Goal: Task Accomplishment & Management: Complete application form

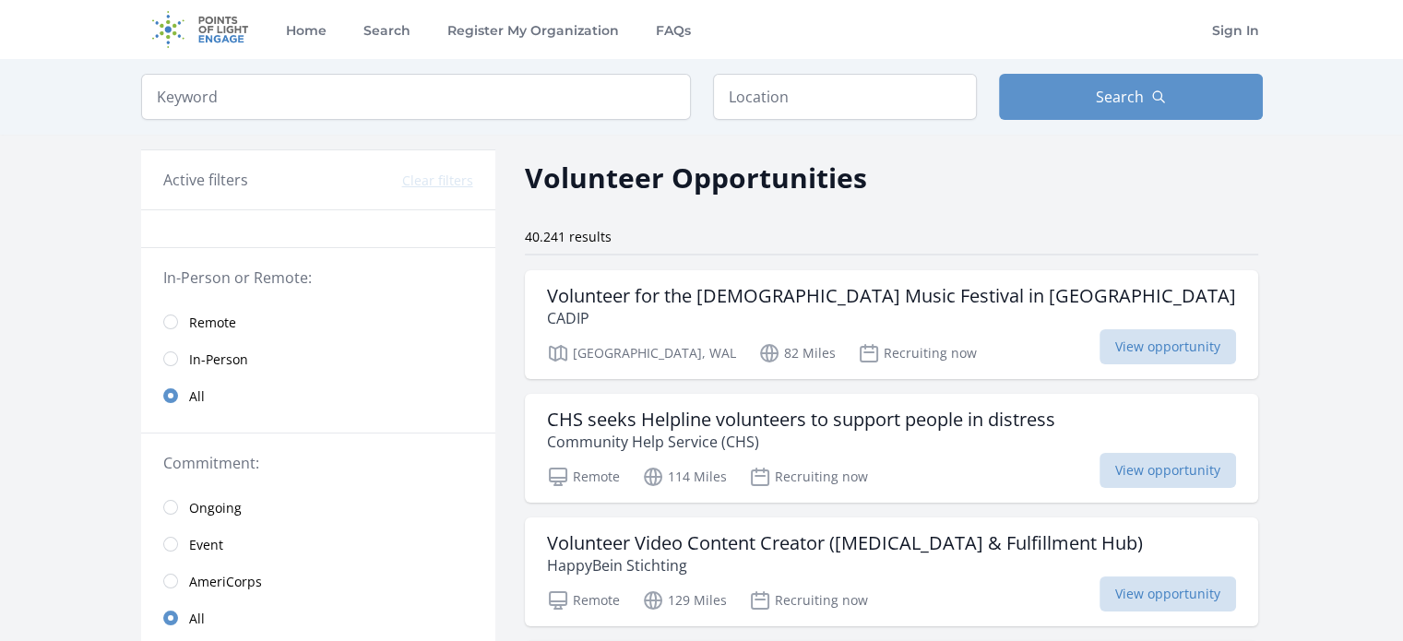
click at [217, 324] on span "Remote" at bounding box center [212, 323] width 47 height 18
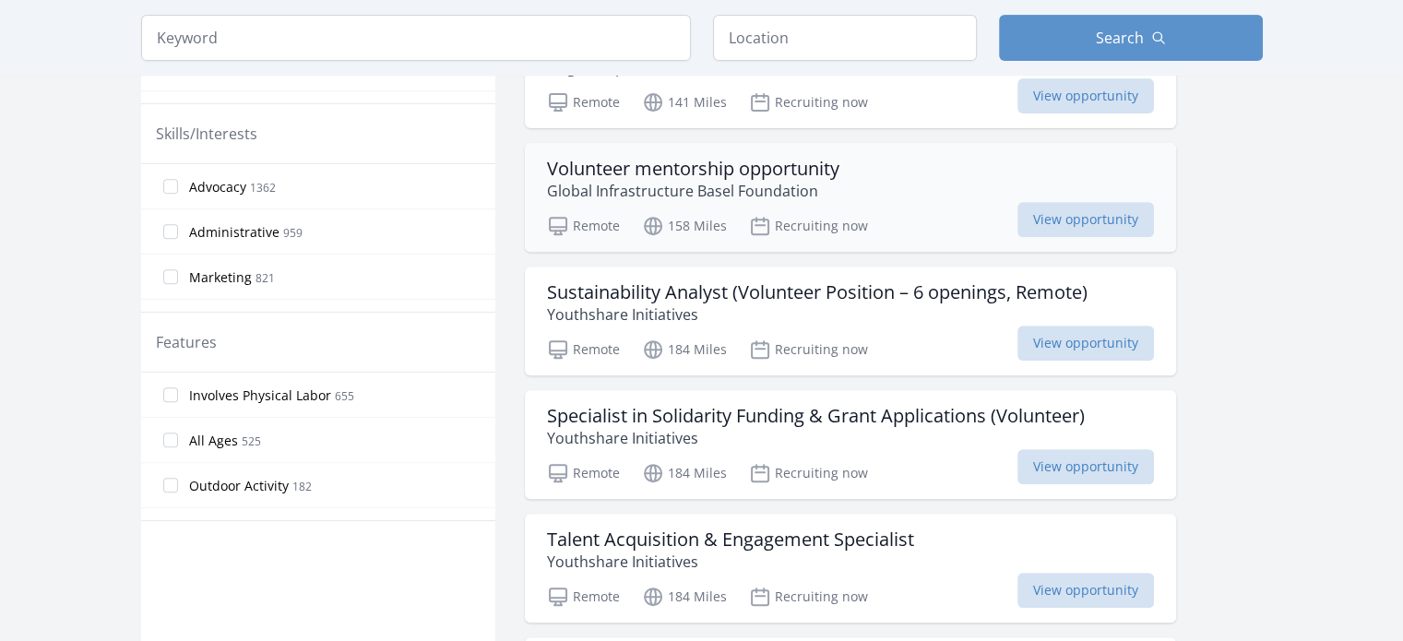
scroll to position [747, 0]
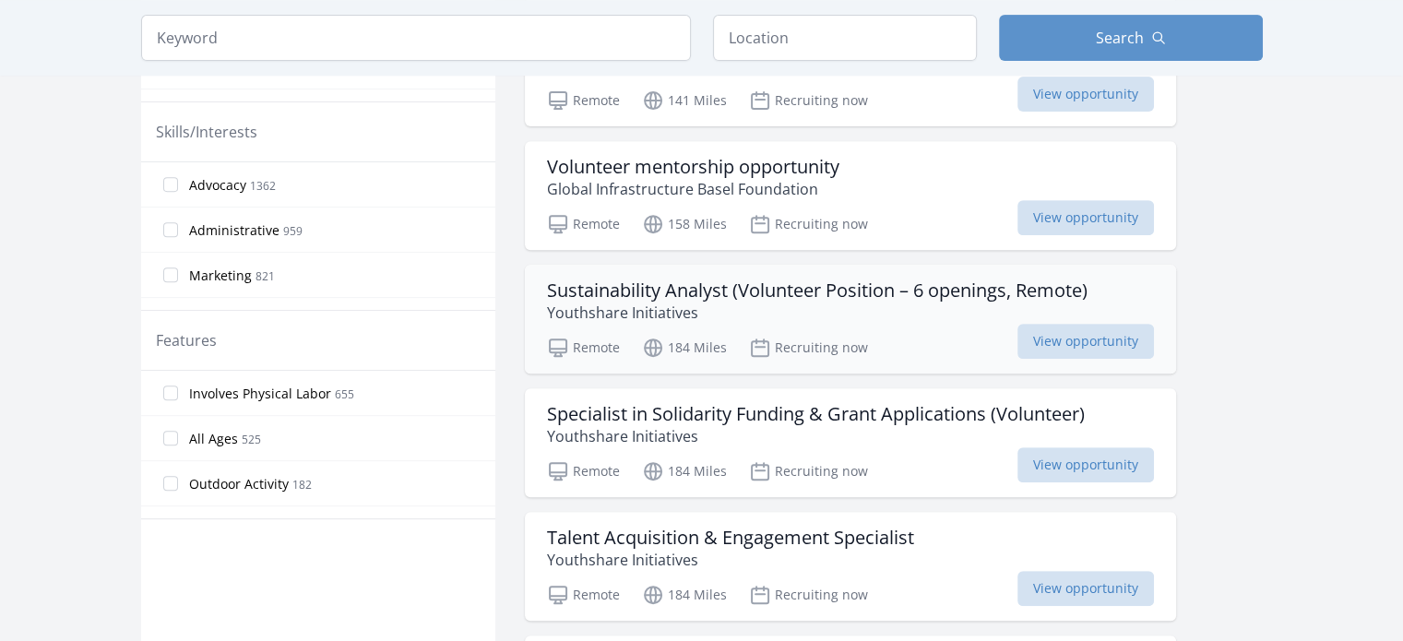
click at [813, 296] on h3 "Sustainability Analyst (Volunteer Position – 6 openings, Remote)" at bounding box center [817, 290] width 540 height 22
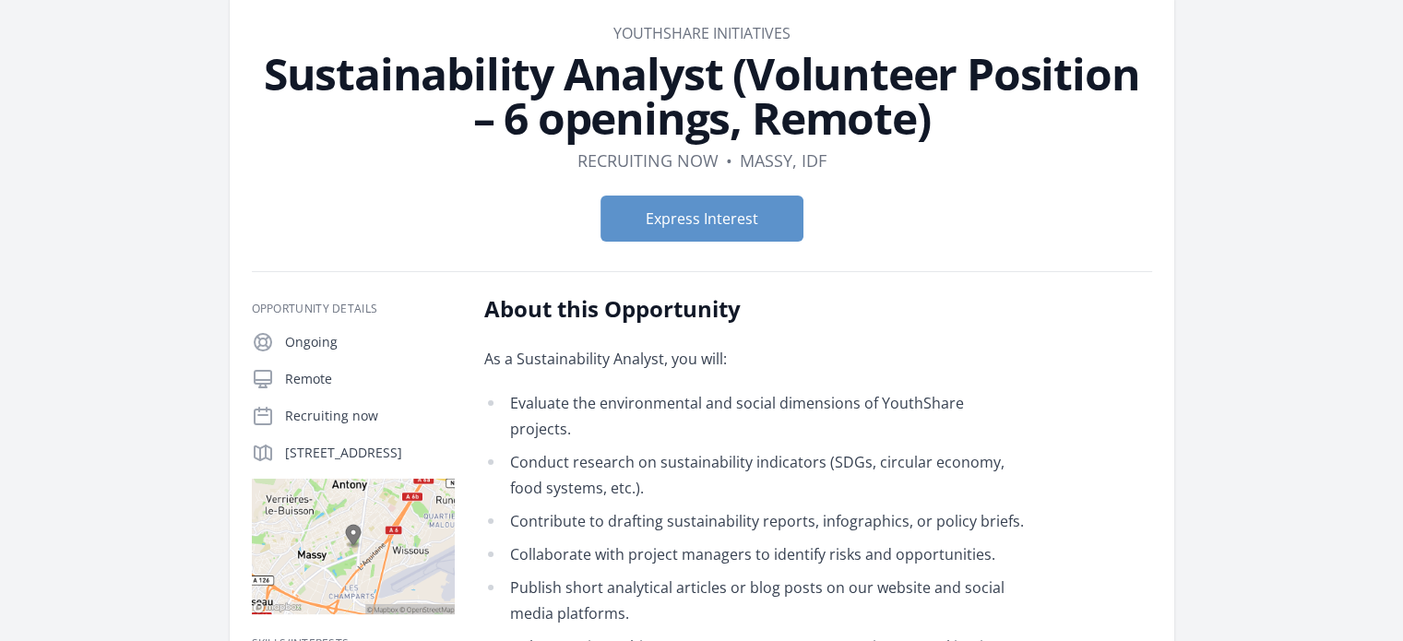
scroll to position [88, 0]
click at [666, 231] on button "Express Interest" at bounding box center [701, 219] width 203 height 46
